Goal: Transaction & Acquisition: Obtain resource

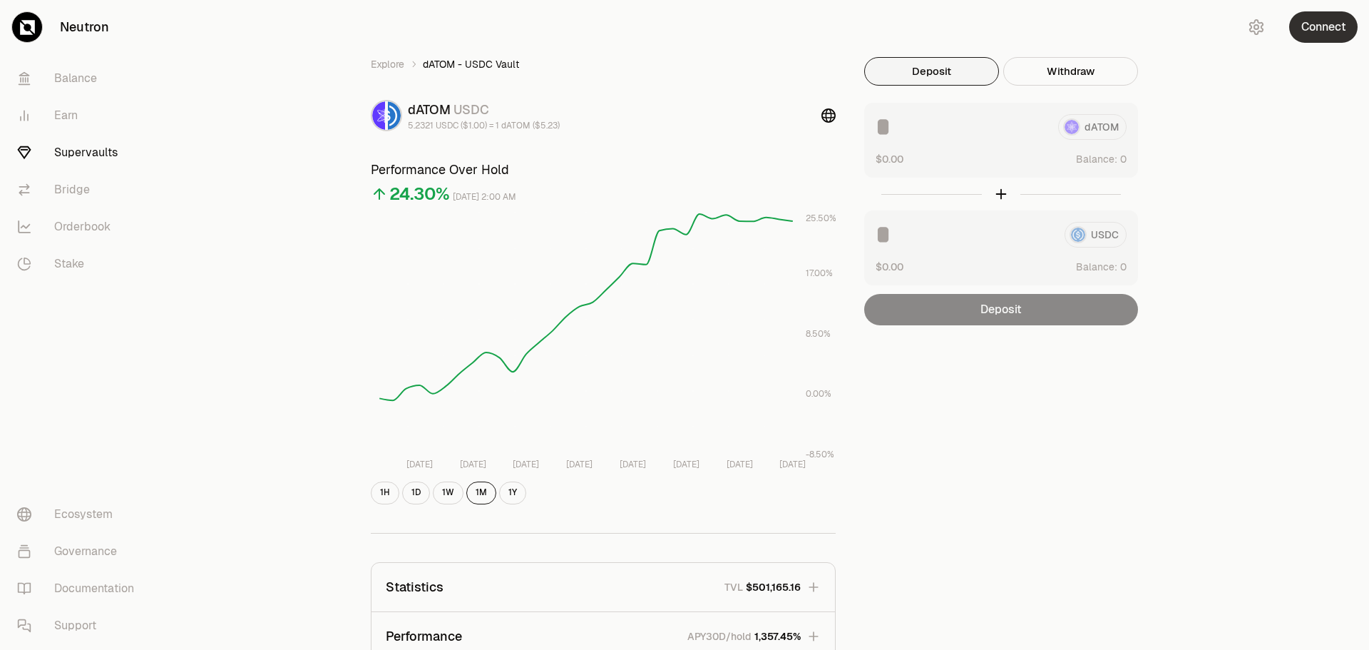
click at [1338, 35] on button "Connect" at bounding box center [1323, 26] width 68 height 31
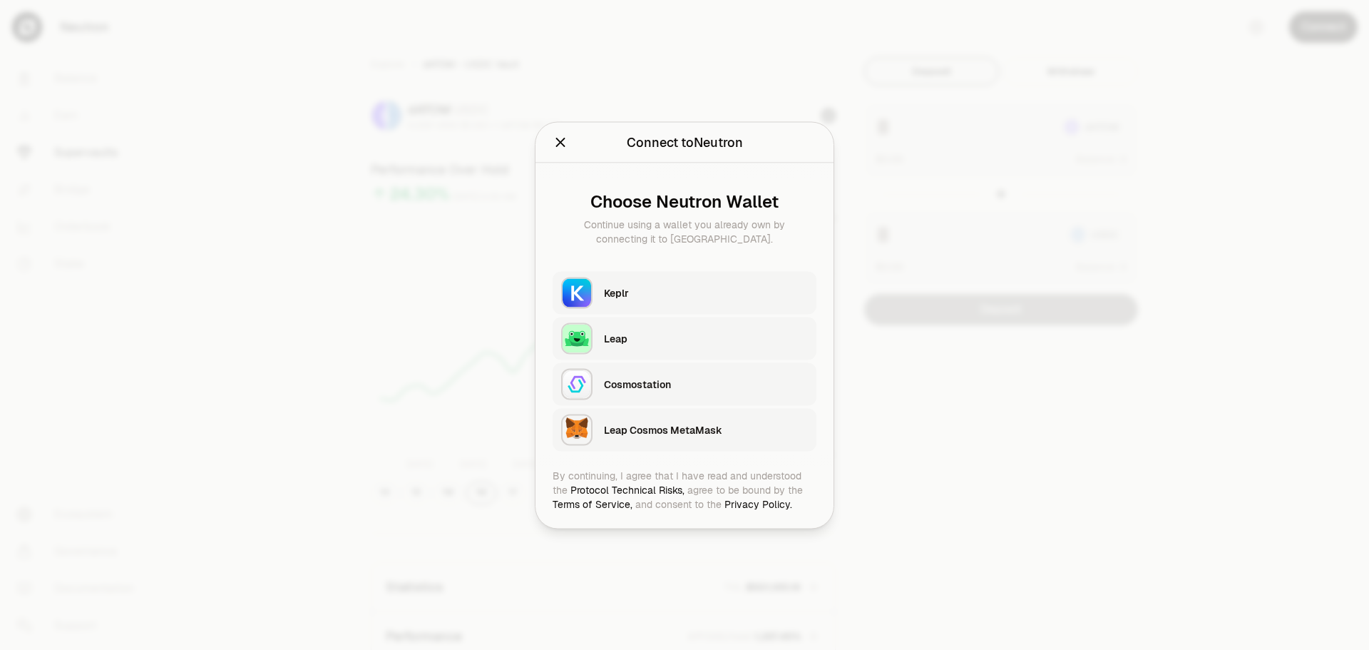
click at [665, 298] on div "Keplr" at bounding box center [706, 292] width 204 height 14
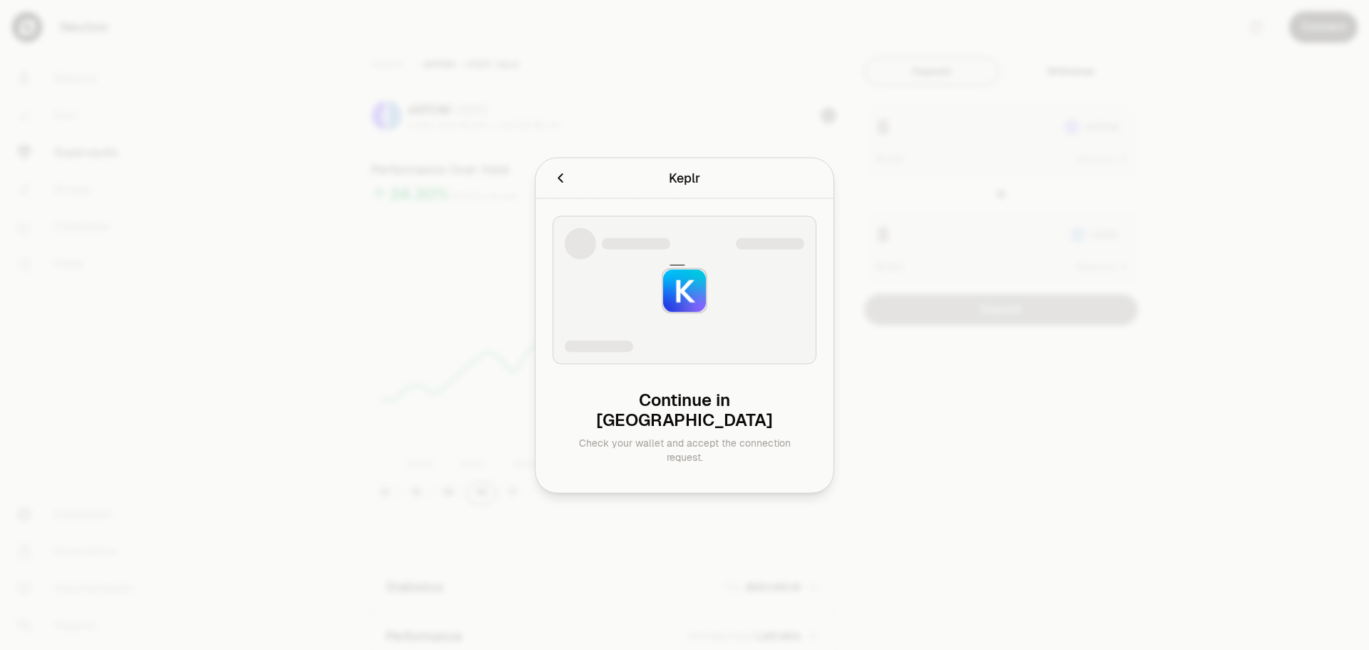
click at [1189, 128] on div at bounding box center [684, 325] width 1369 height 650
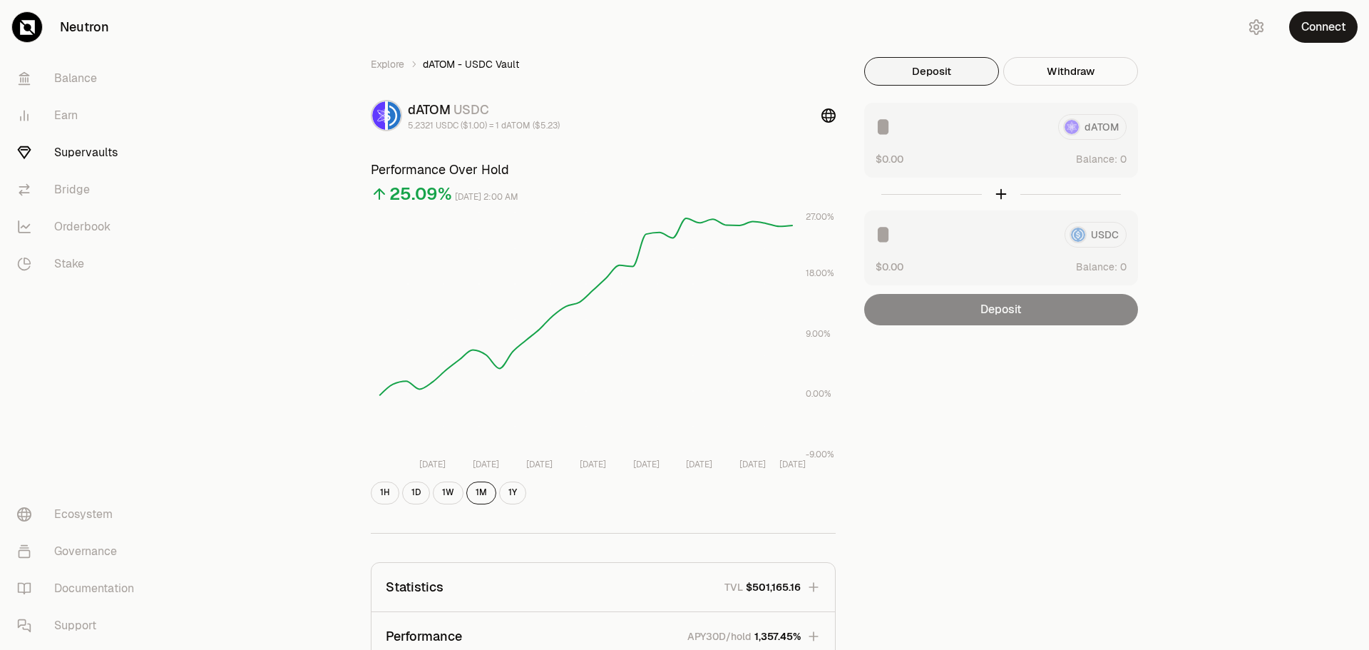
click at [307, 284] on div "Explore dATOM - USDC Vault dATOM USDC 5.2321 USDC ($1.00) = 1 dATOM ($5.23) Per…" at bounding box center [764, 461] width 1209 height 923
click at [1331, 34] on button "Connect" at bounding box center [1323, 26] width 68 height 31
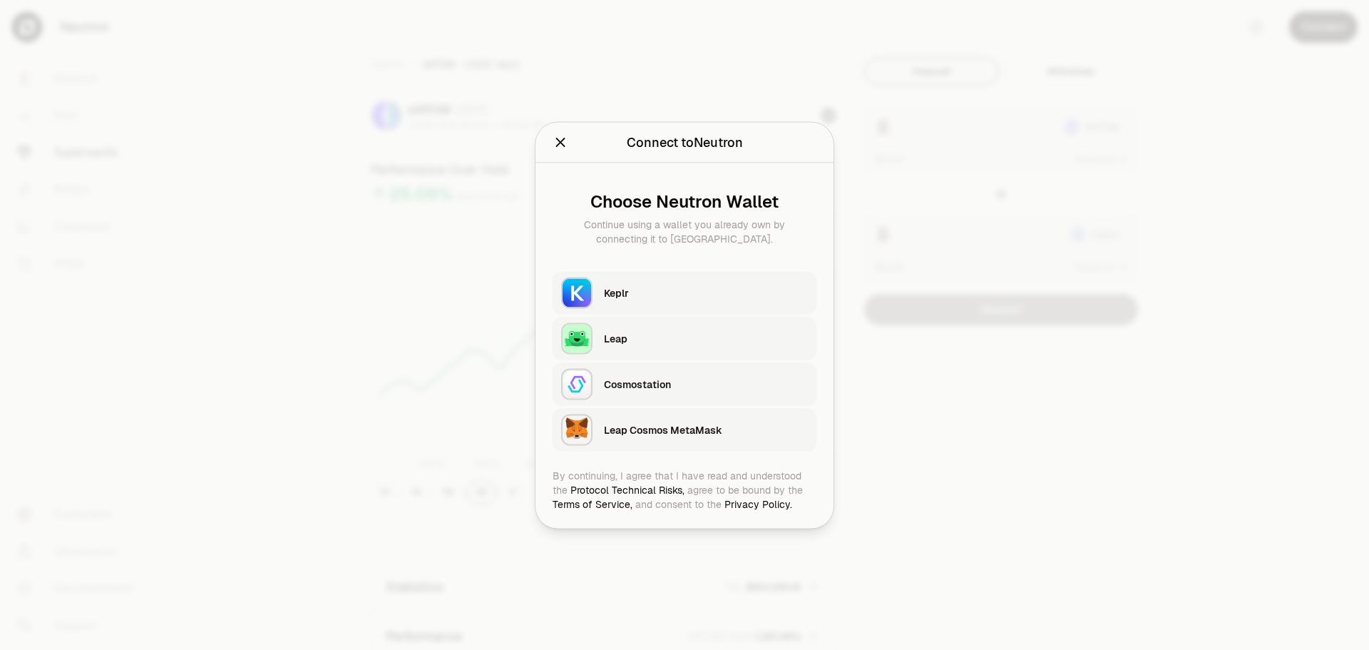
click at [639, 291] on div "Keplr" at bounding box center [706, 292] width 204 height 14
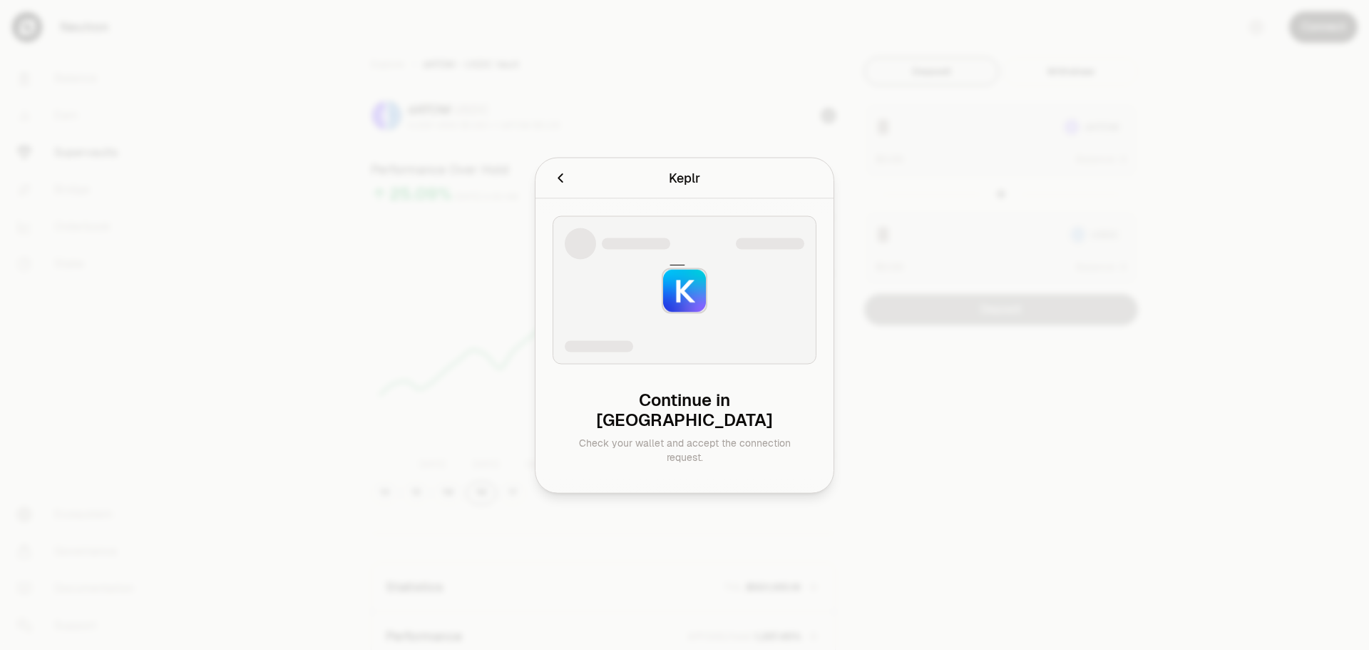
click at [1148, 197] on div at bounding box center [684, 325] width 1369 height 650
